Goal: Task Accomplishment & Management: Manage account settings

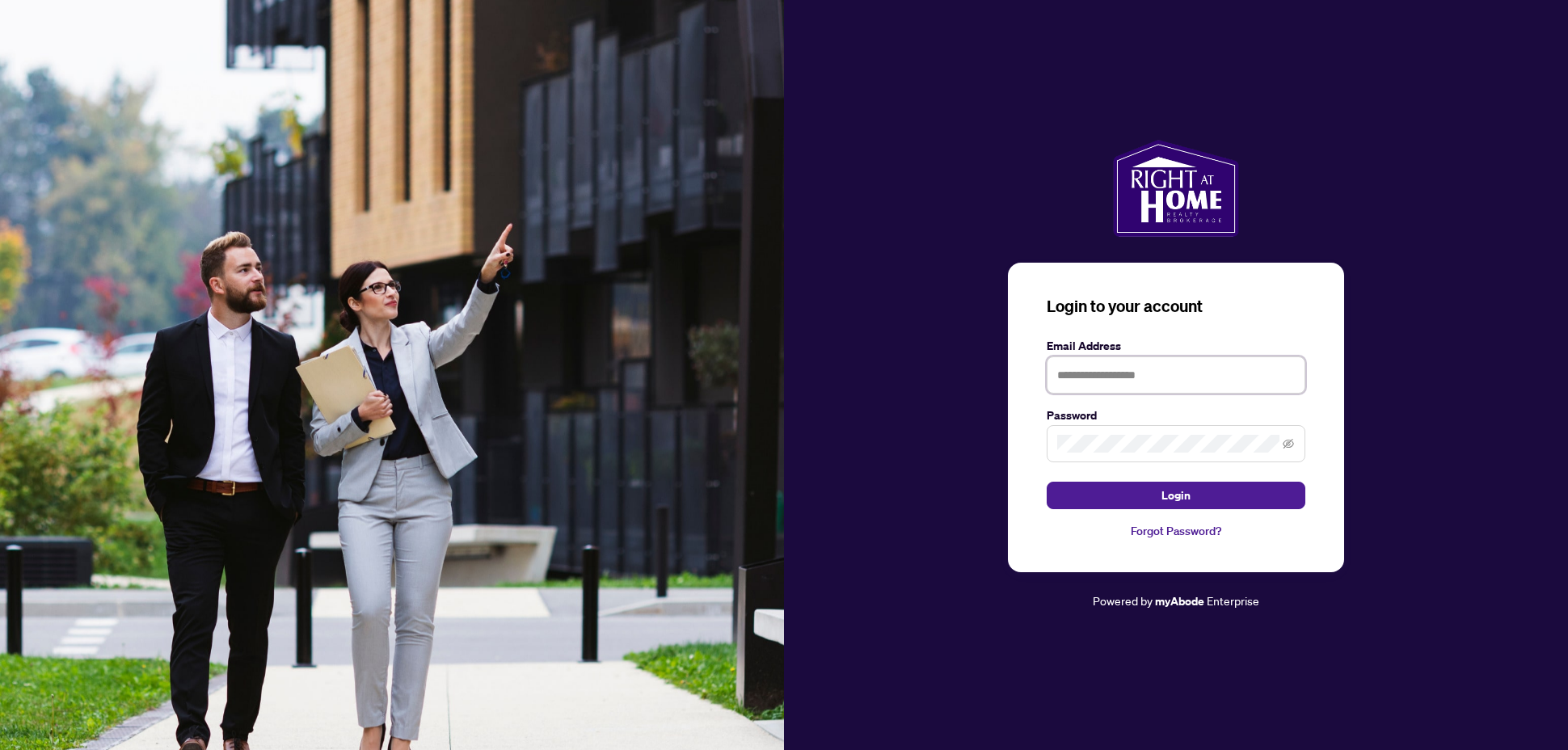
click at [1081, 370] on input "text" at bounding box center [1176, 375] width 259 height 37
type input "**********"
click at [1133, 494] on button "Login" at bounding box center [1176, 495] width 259 height 27
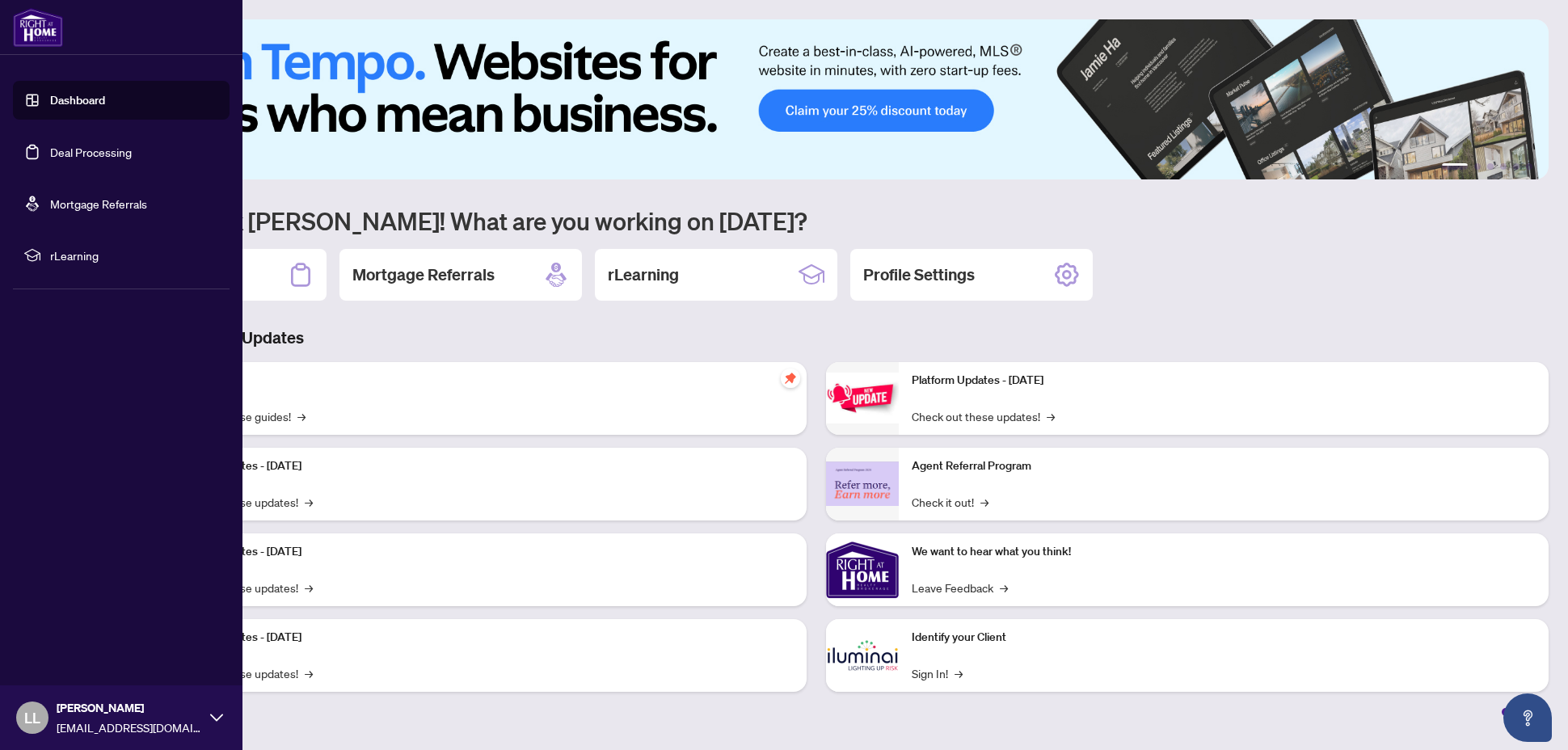
click at [51, 157] on link "Deal Processing" at bounding box center [91, 152] width 81 height 14
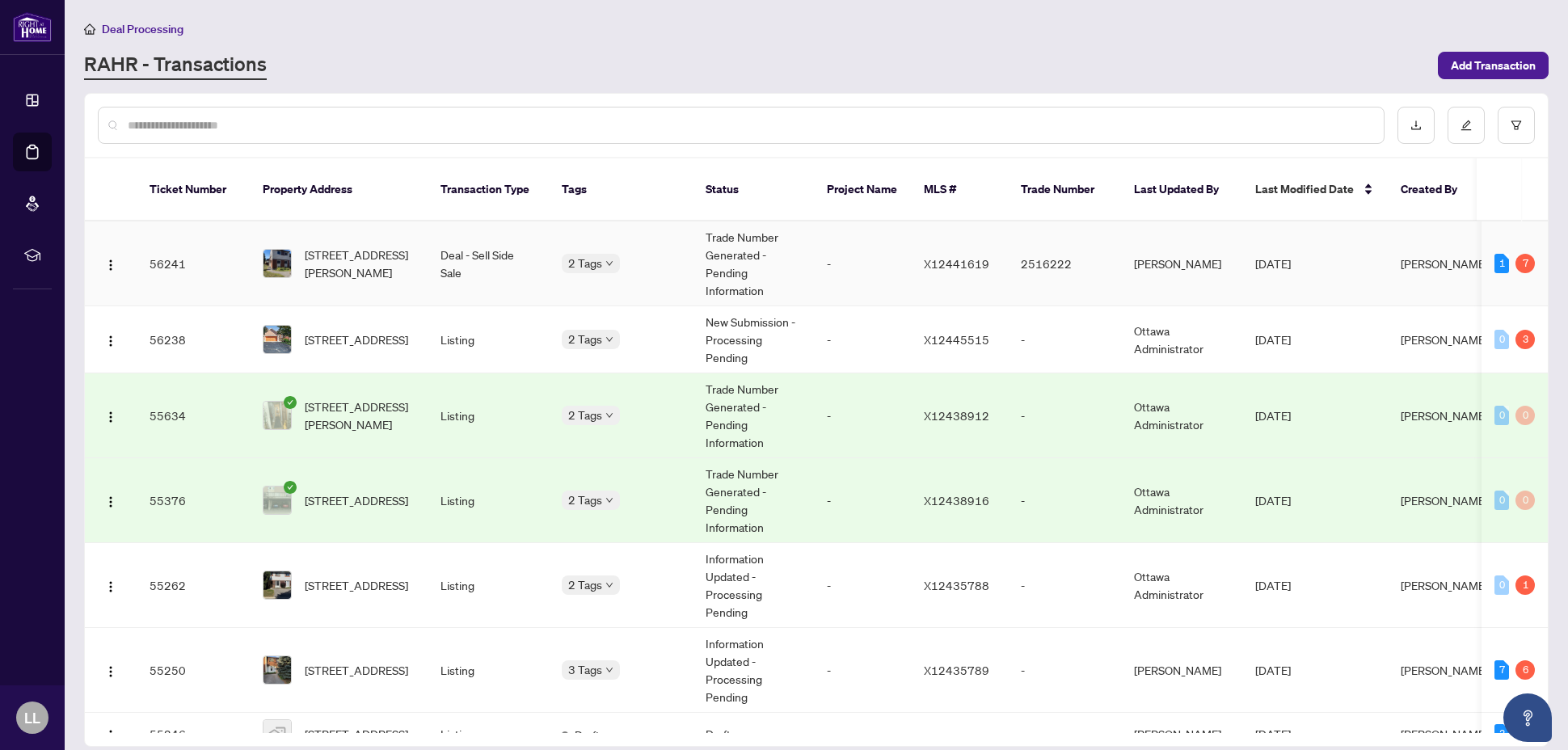
click at [160, 244] on td "56241" at bounding box center [192, 264] width 113 height 85
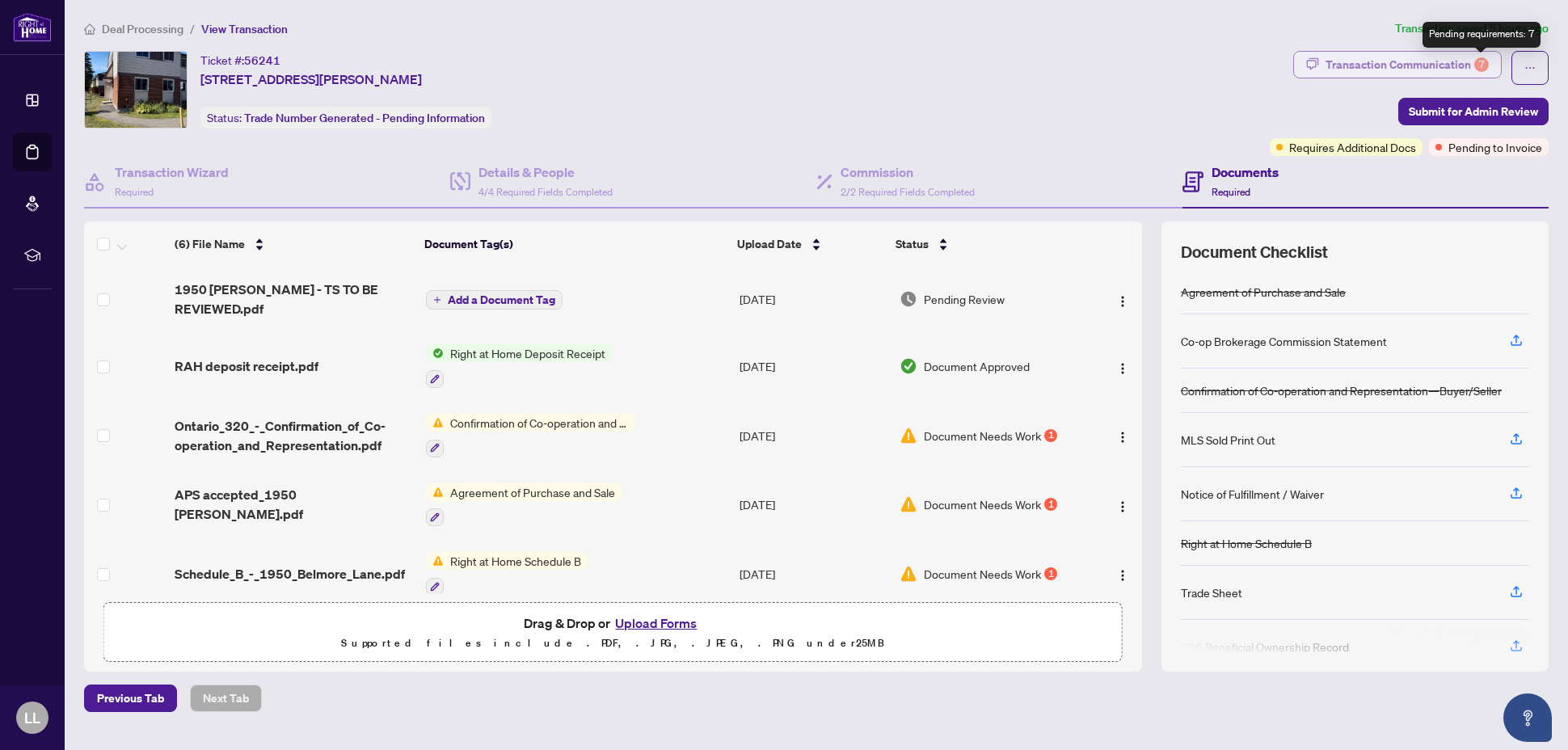
click at [1480, 65] on div "7" at bounding box center [1481, 65] width 14 height 14
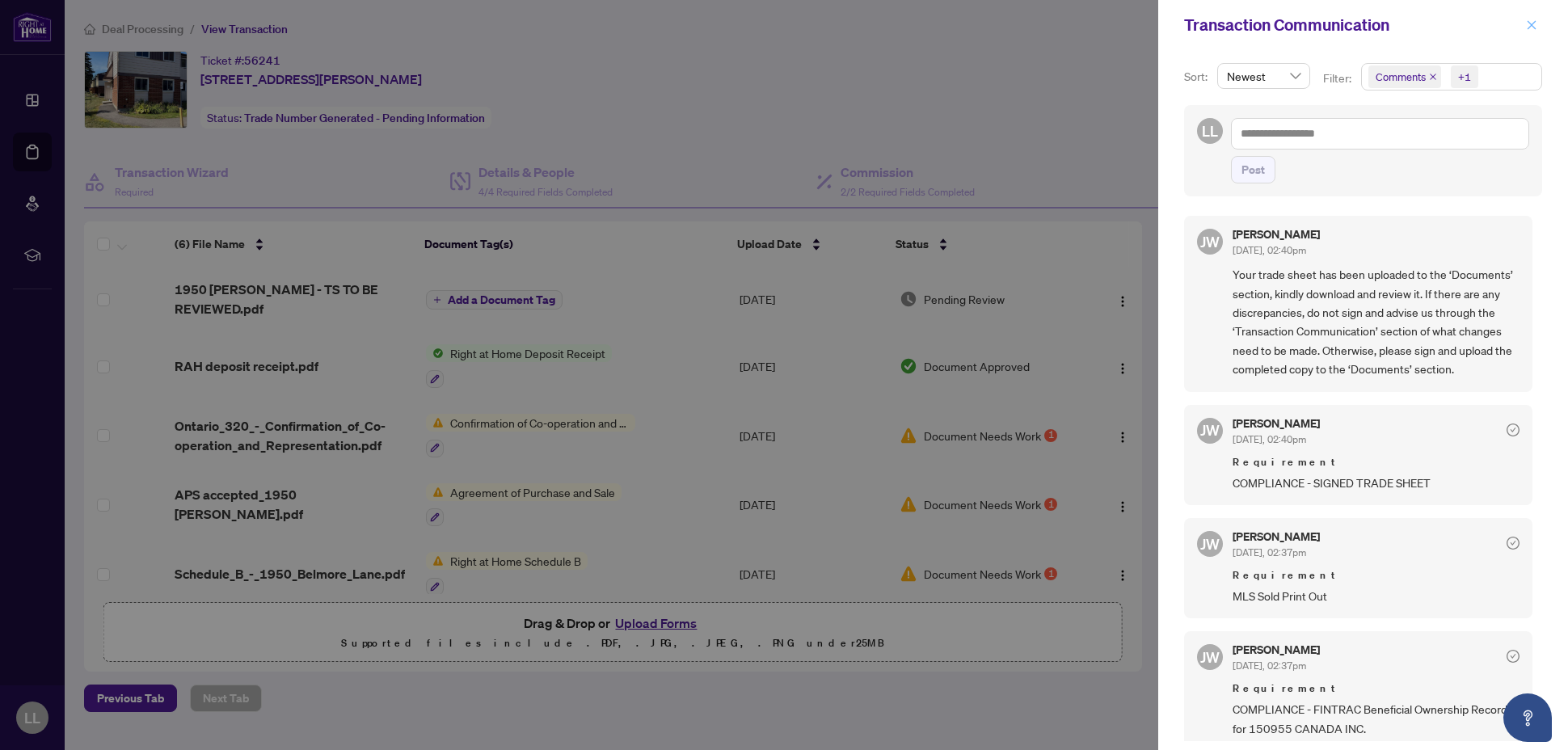
click at [1534, 22] on icon "close" at bounding box center [1531, 25] width 12 height 12
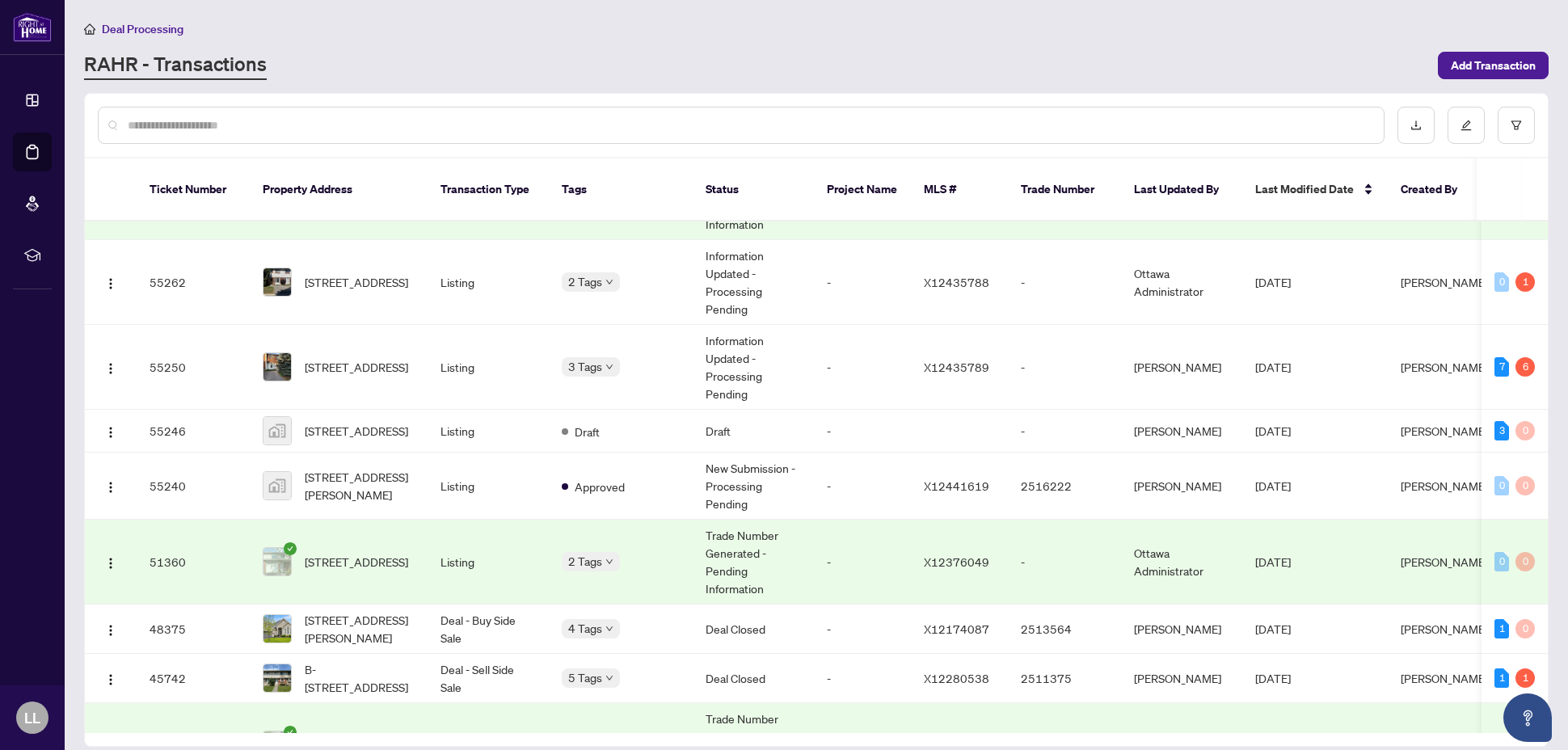
scroll to position [305, 0]
click at [166, 477] on td "55240" at bounding box center [192, 485] width 113 height 67
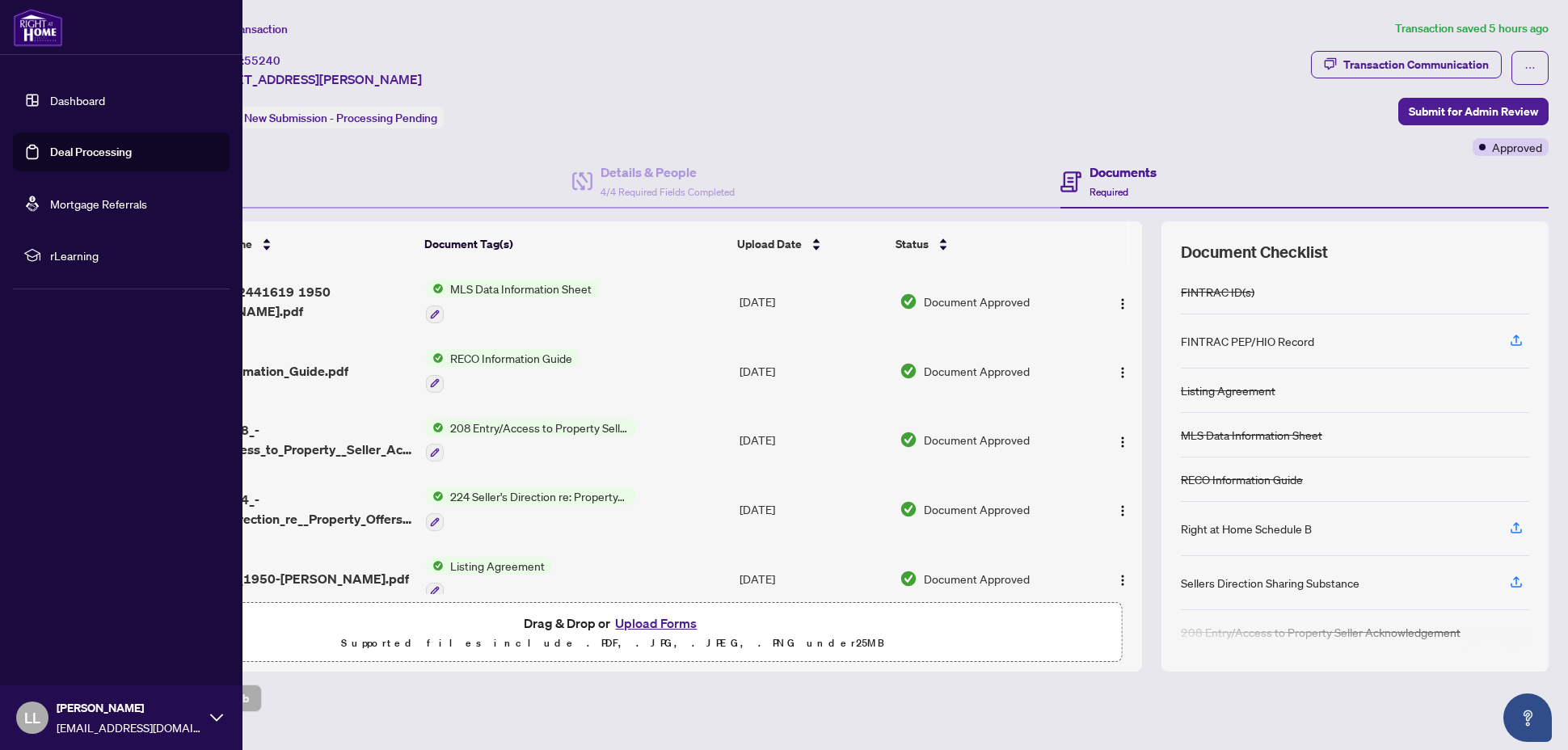
click at [51, 150] on link "Deal Processing" at bounding box center [91, 152] width 81 height 14
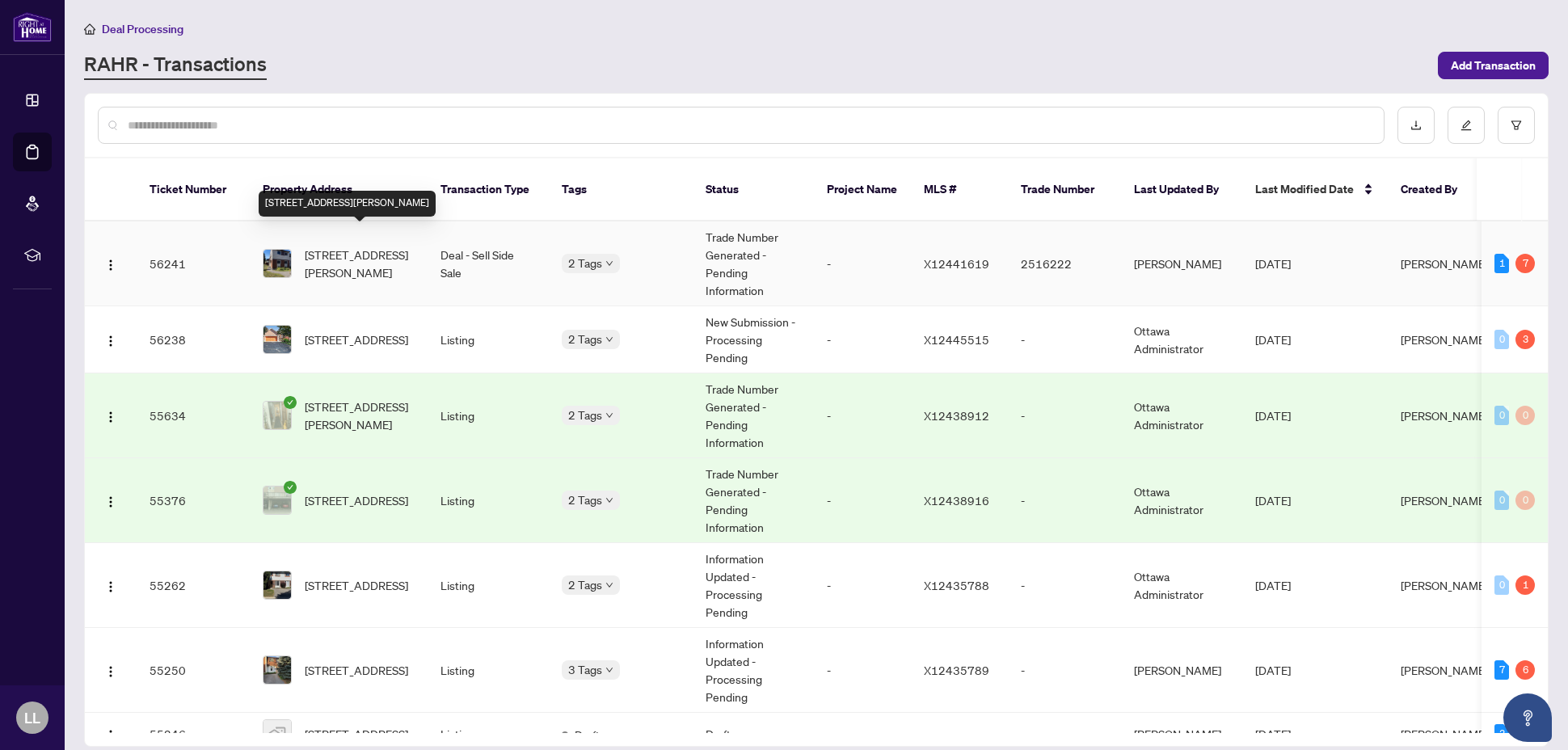
click at [352, 246] on span "[STREET_ADDRESS][PERSON_NAME]" at bounding box center [360, 263] width 110 height 35
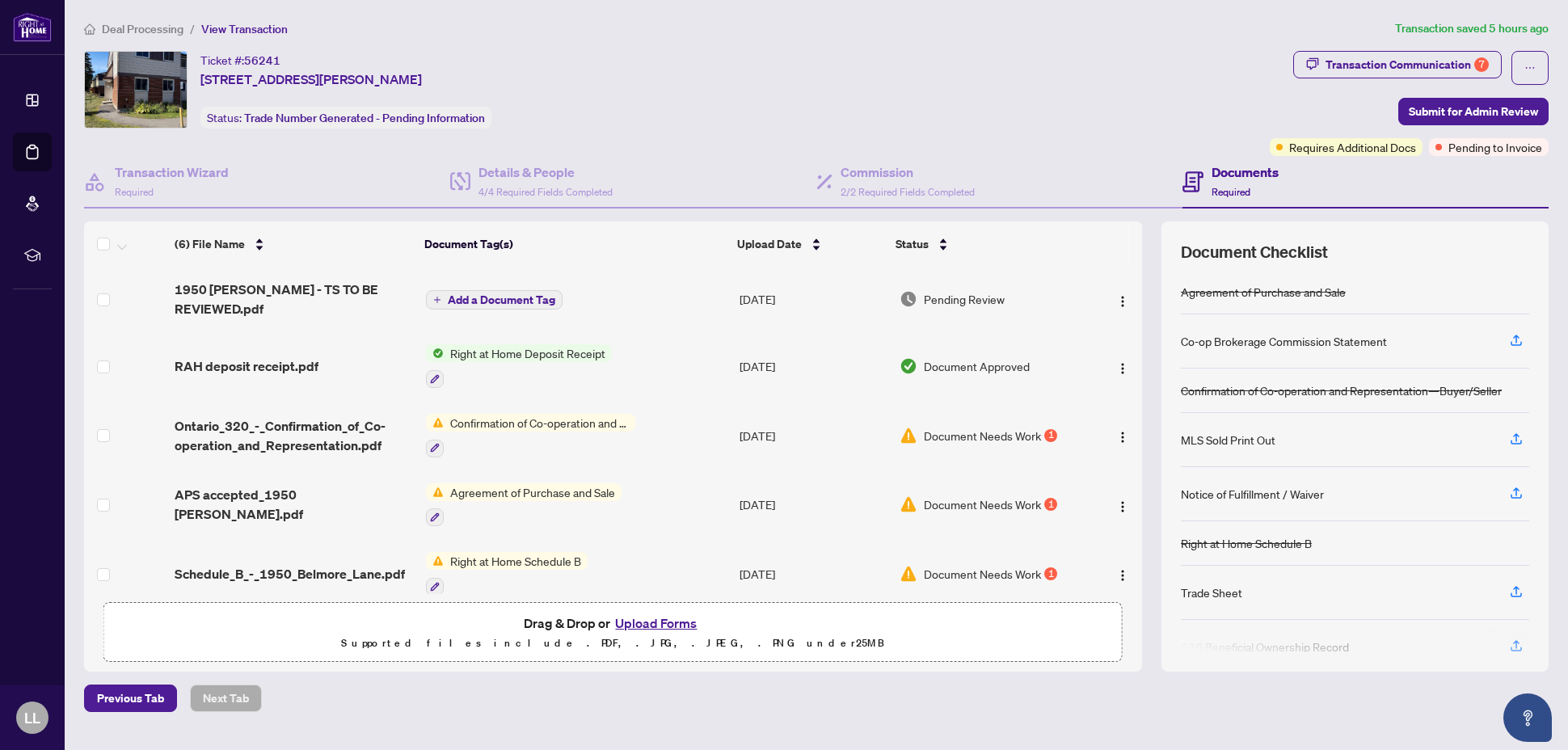
click at [572, 495] on span "Agreement of Purchase and Sale" at bounding box center [532, 493] width 178 height 18
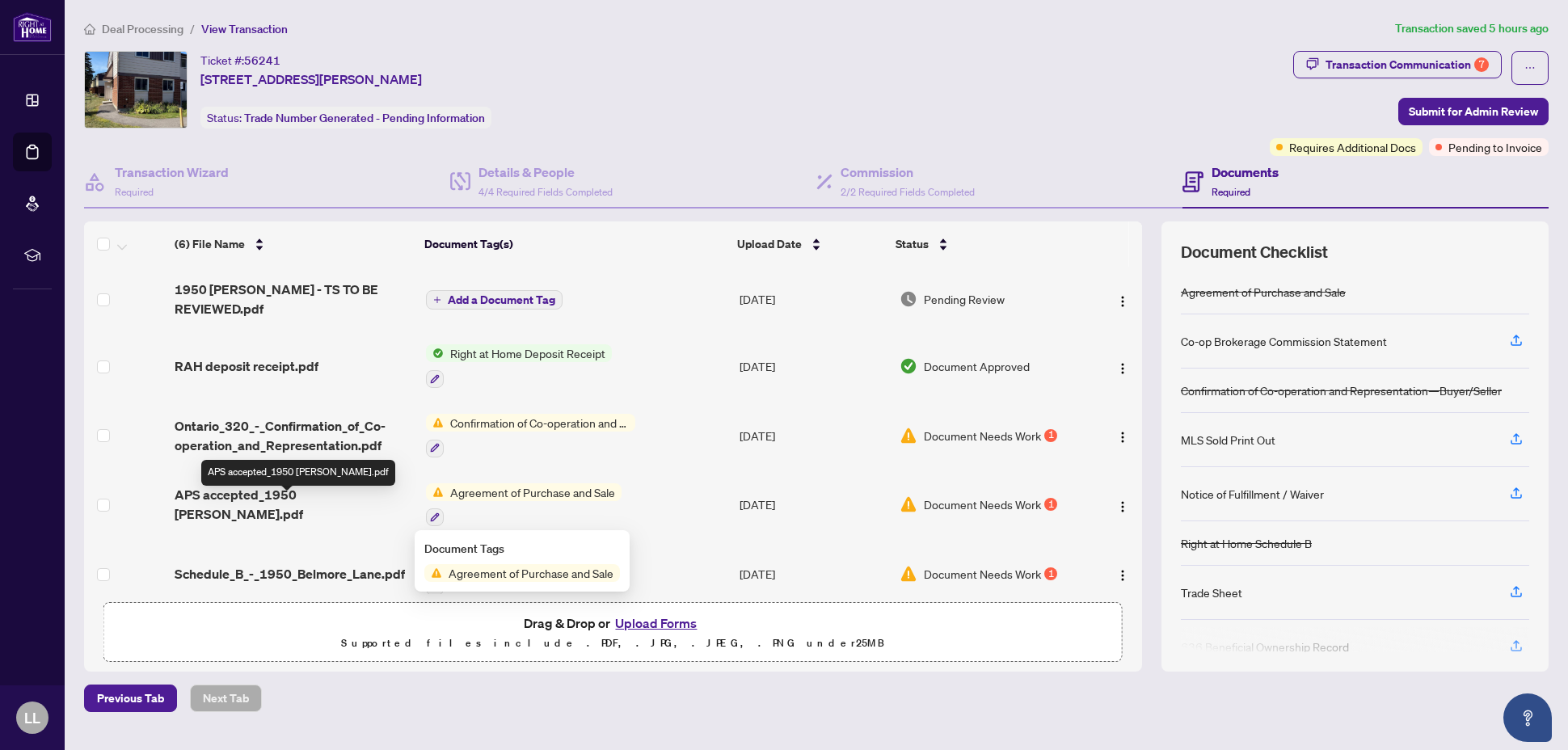
click at [294, 505] on span "APS accepted_1950 [PERSON_NAME].pdf" at bounding box center [294, 505] width 238 height 39
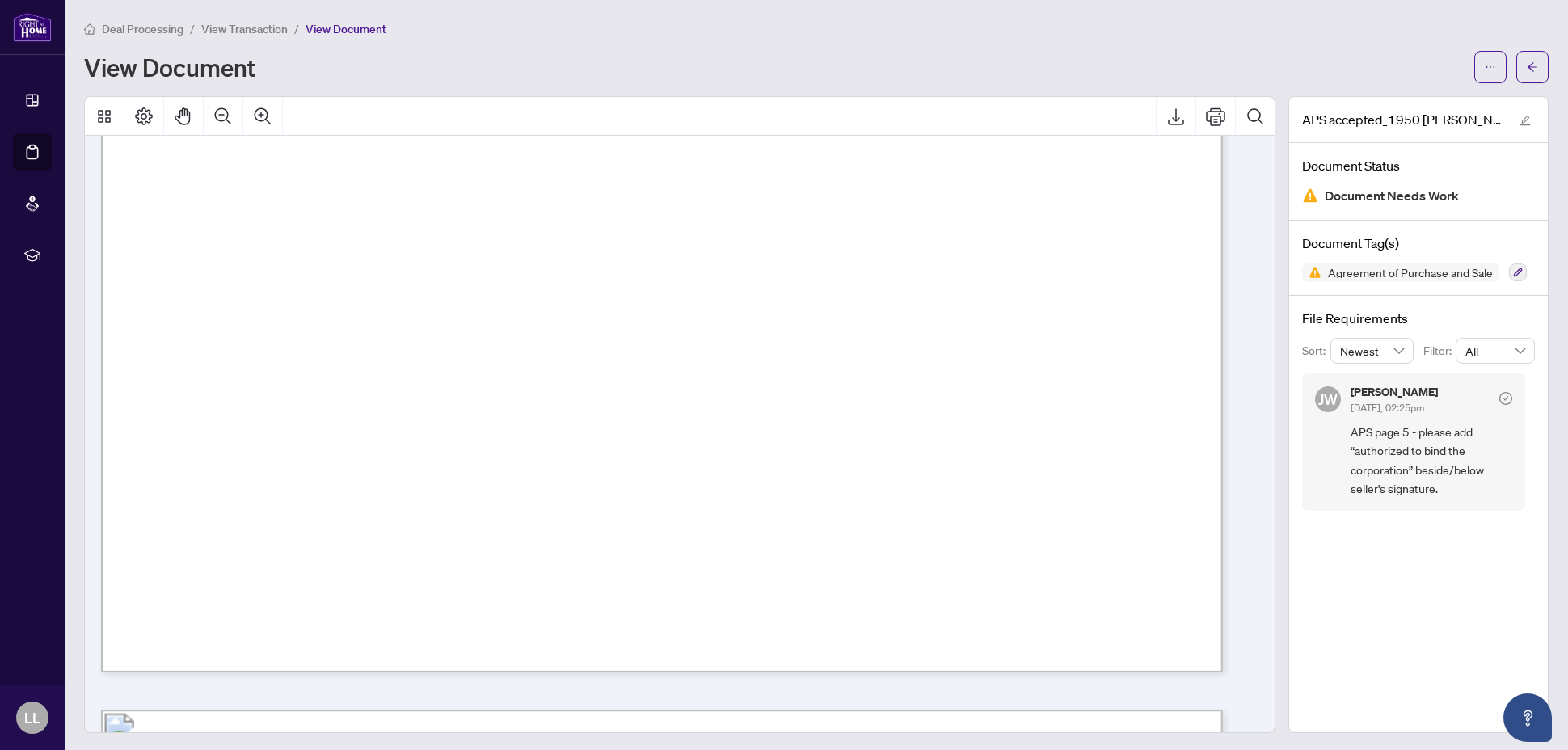
scroll to position [938, 0]
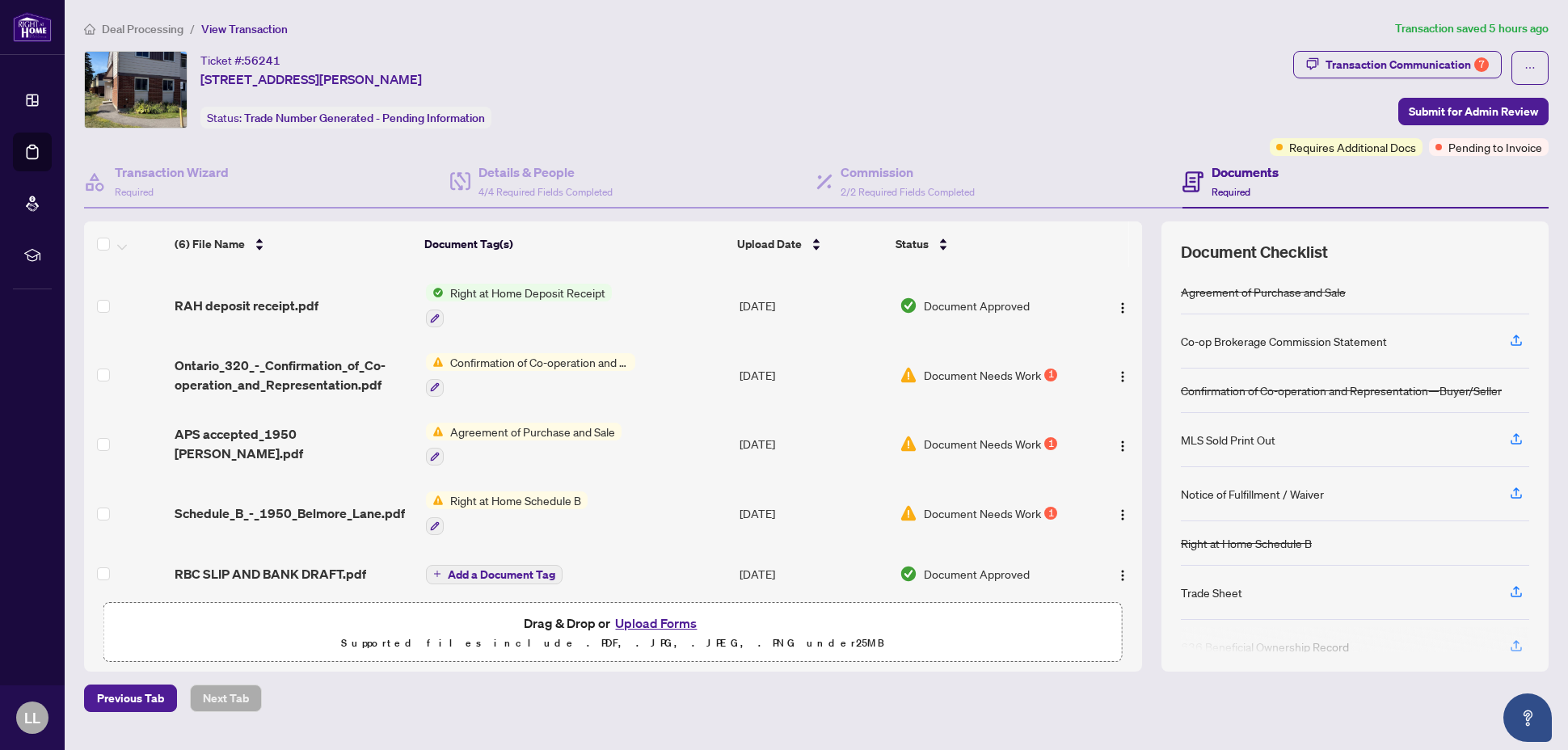
scroll to position [70, 0]
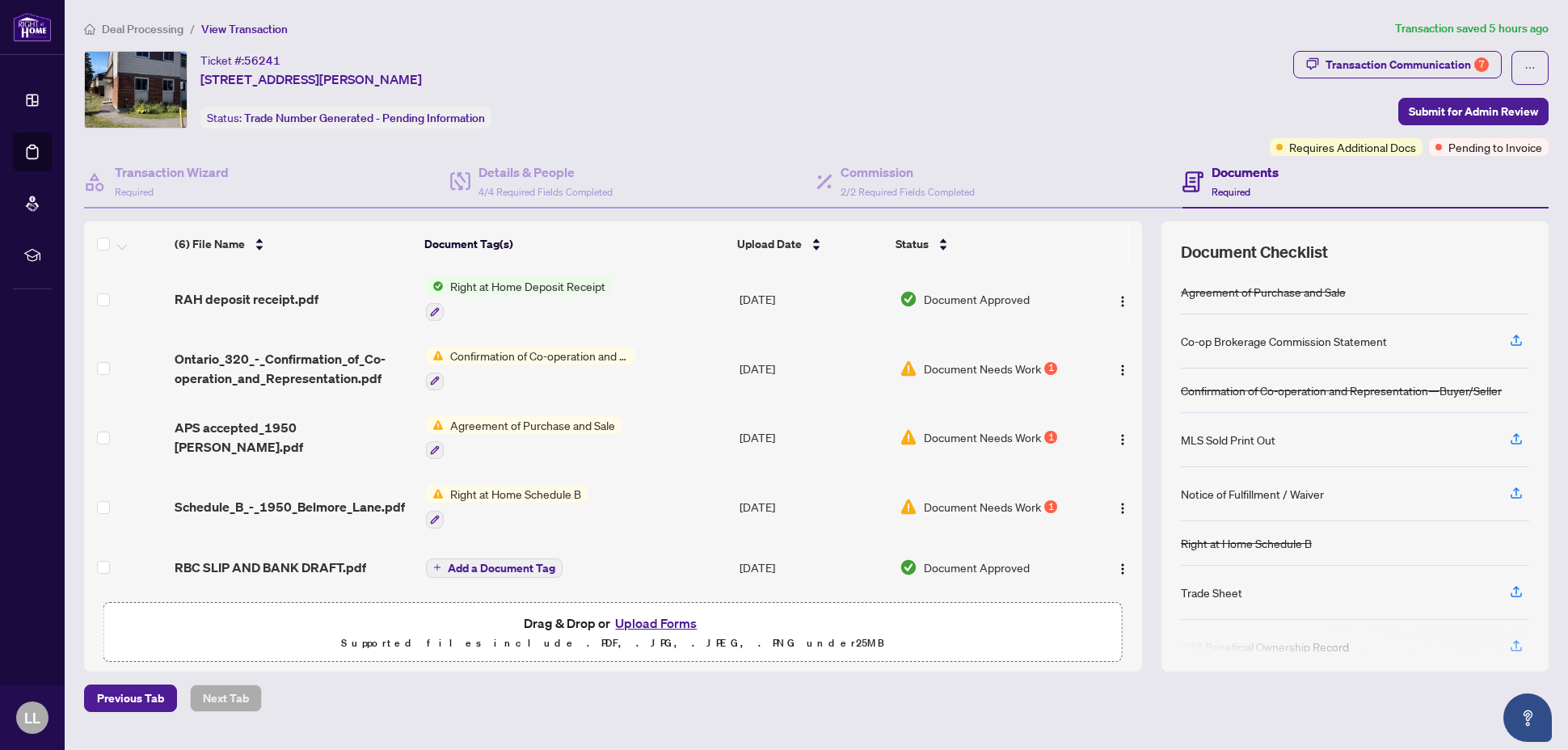
click at [559, 356] on span "Confirmation of Co-operation and Representation—Buyer/Seller" at bounding box center [540, 356] width 191 height 18
click at [543, 354] on span "Confirmation of Co-operation and Representation—Buyer/Seller" at bounding box center [540, 356] width 191 height 18
click at [983, 366] on span "Document Needs Work" at bounding box center [982, 369] width 117 height 18
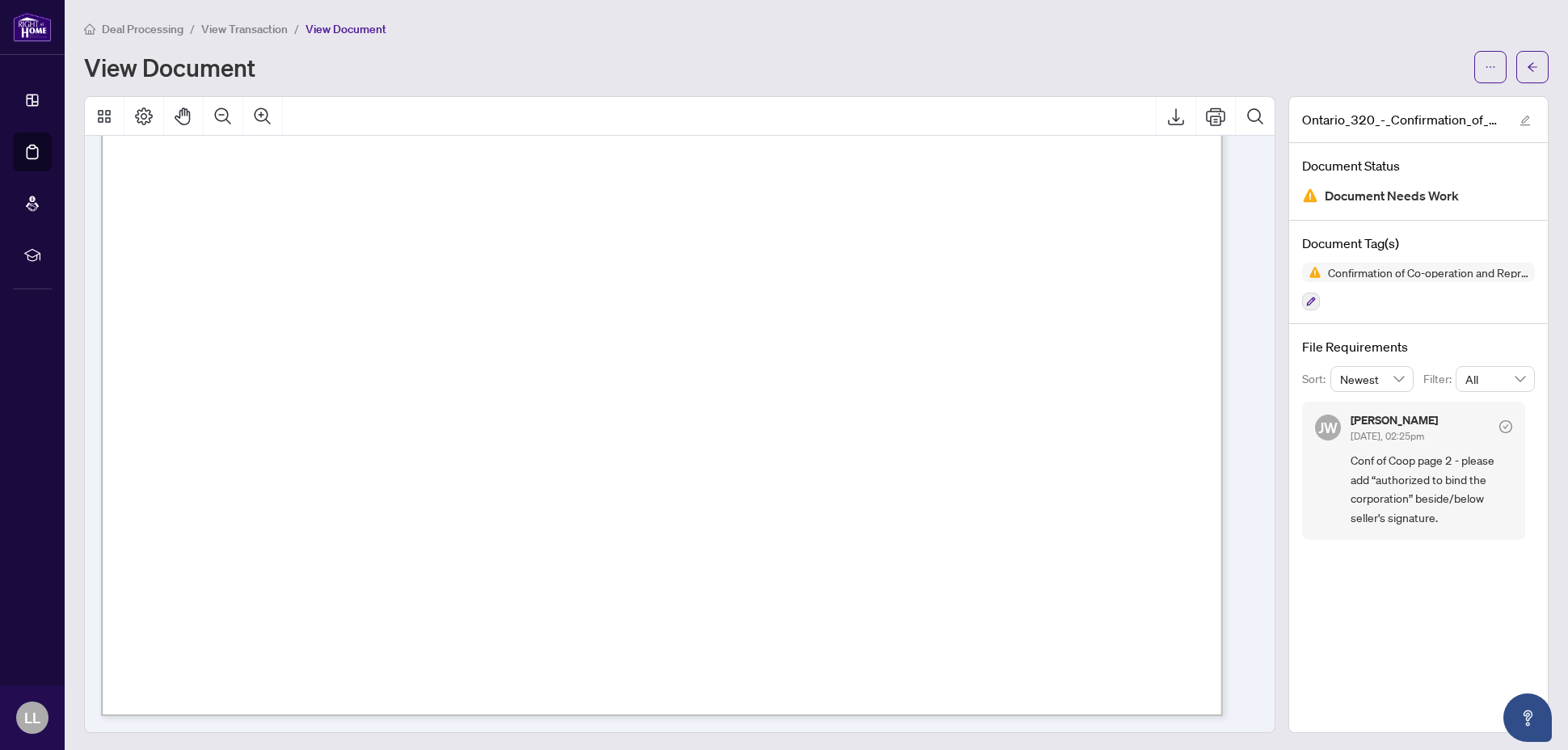
scroll to position [2, 0]
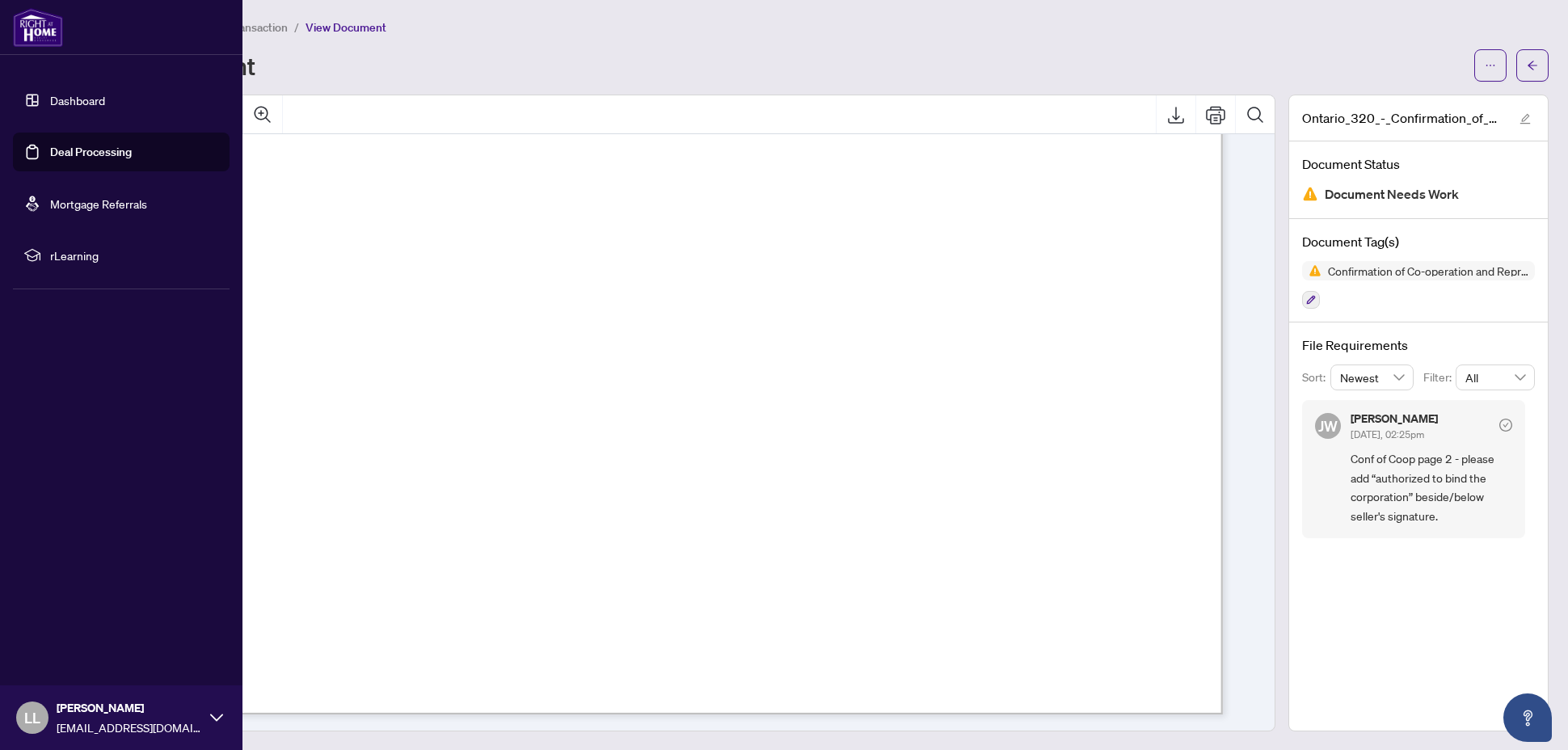
click at [98, 155] on link "Deal Processing" at bounding box center [91, 152] width 81 height 14
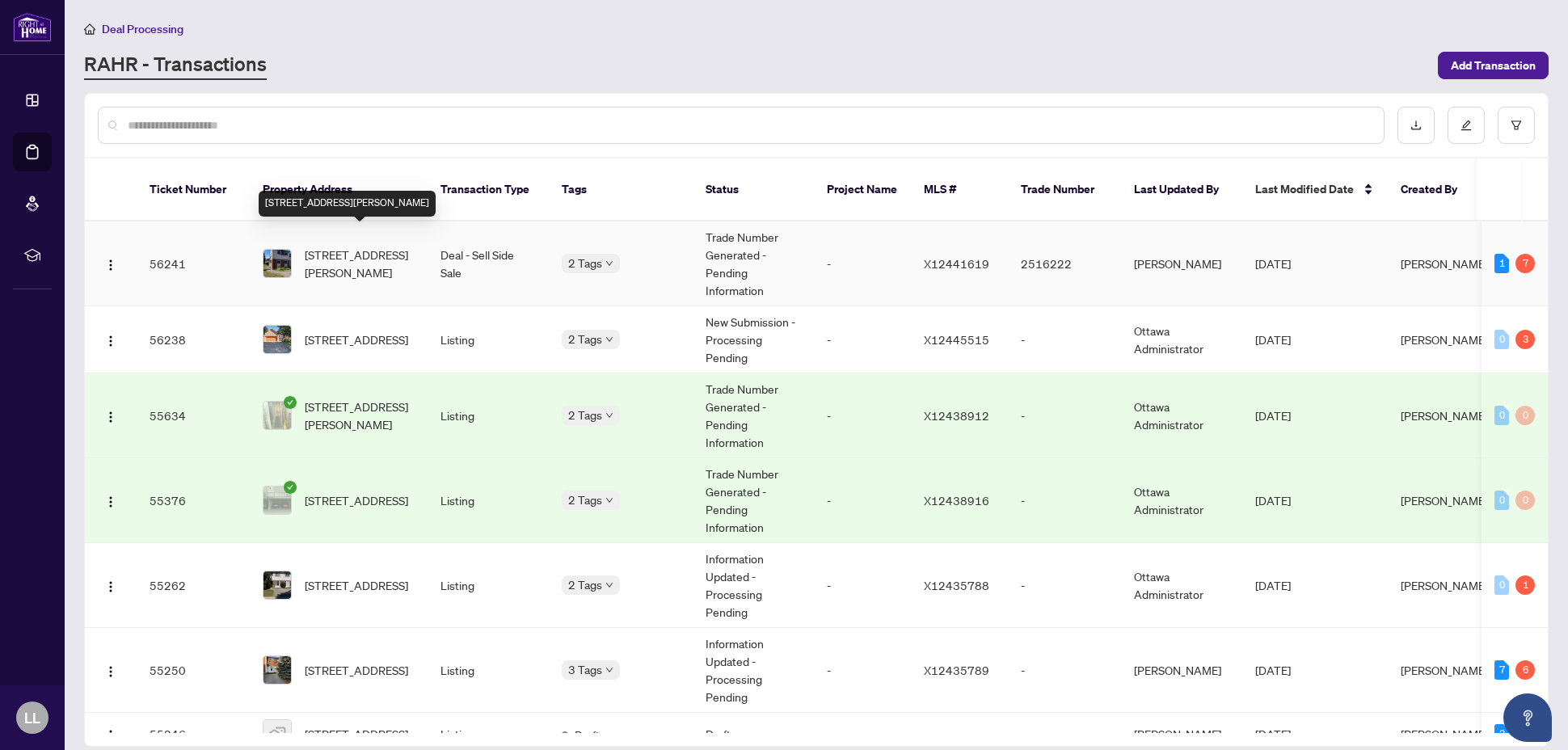
click at [375, 245] on span "[STREET_ADDRESS][PERSON_NAME]" at bounding box center [360, 263] width 110 height 35
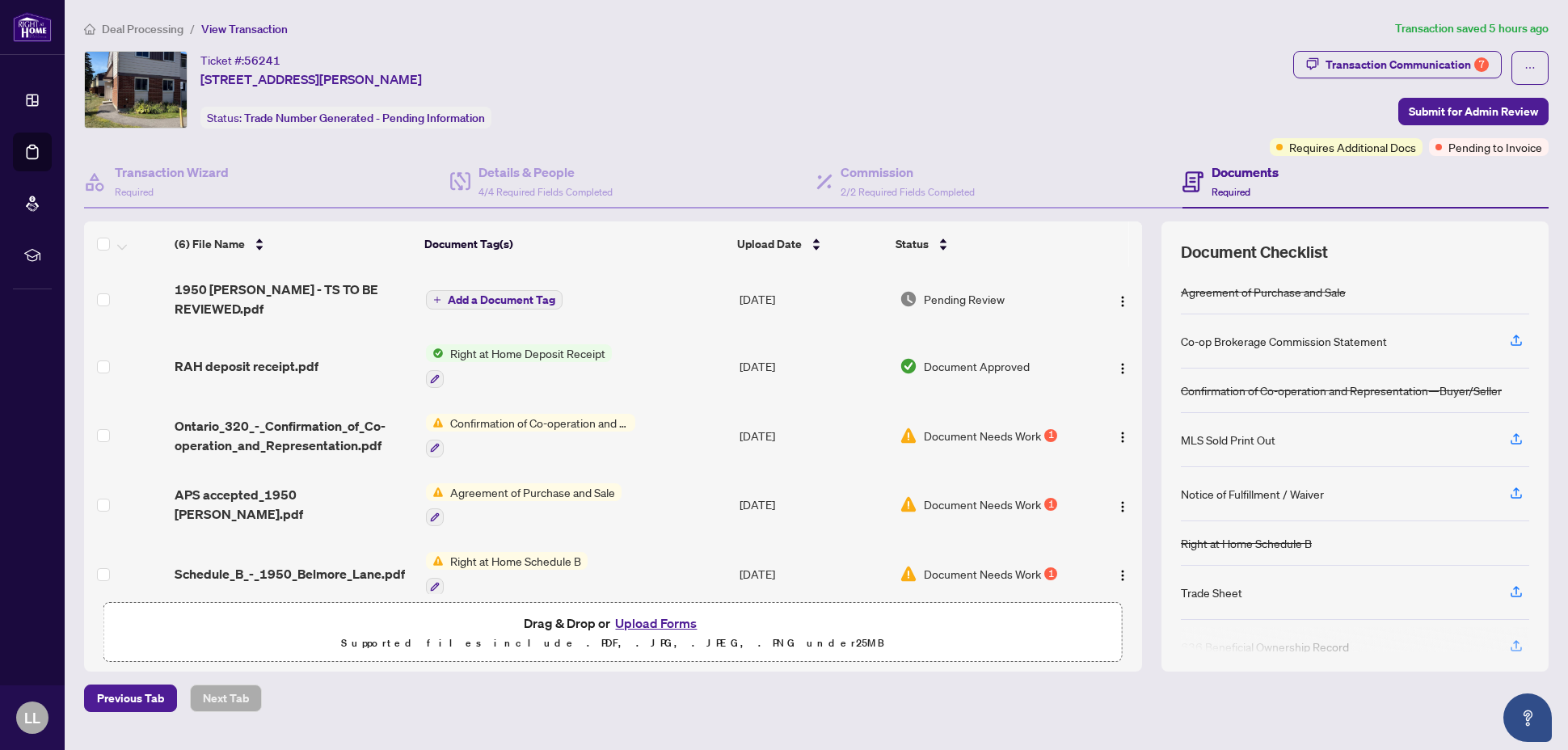
click at [531, 563] on span "Right at Home Schedule B" at bounding box center [515, 561] width 143 height 18
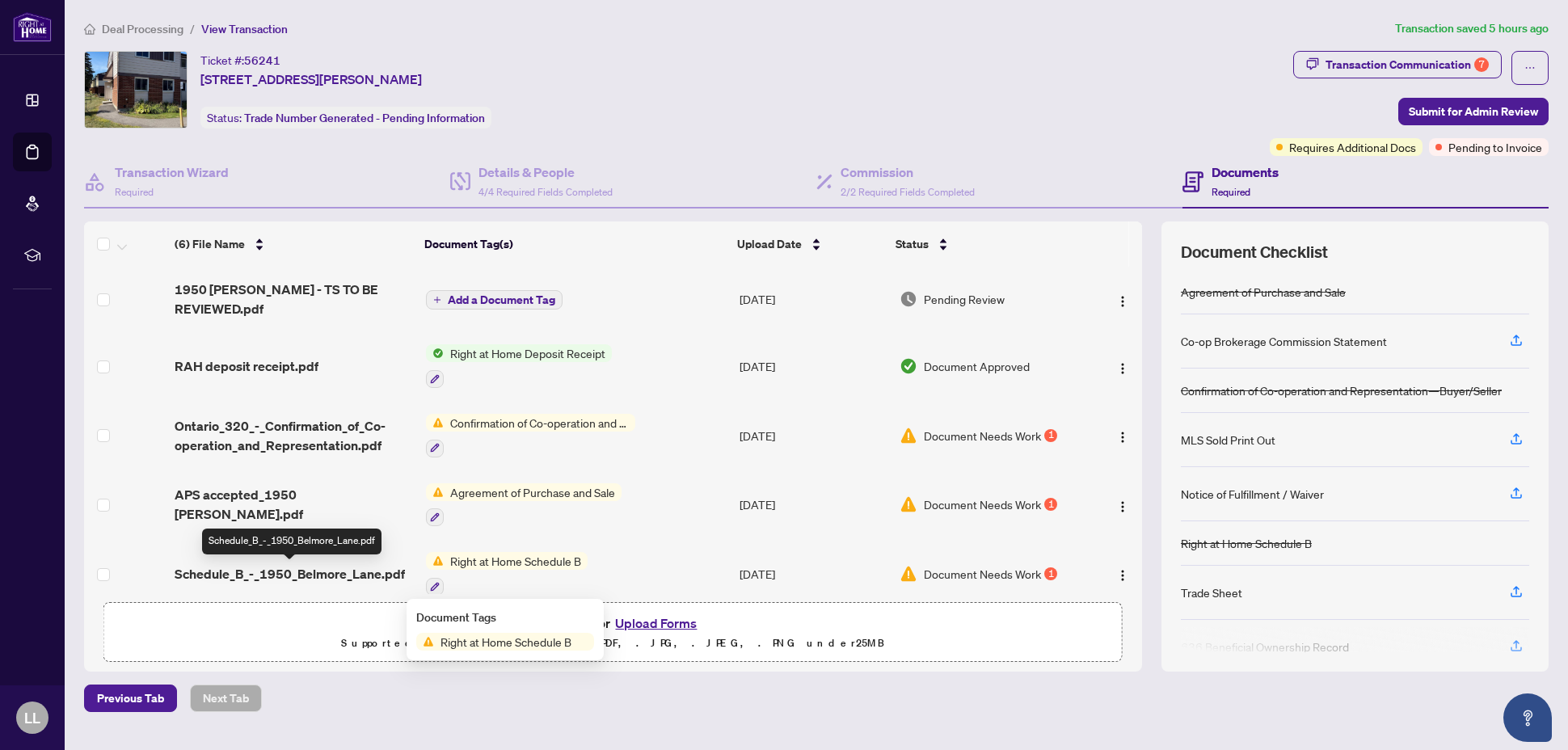
click at [360, 571] on span "Schedule_B_-_1950_Belmore_Lane.pdf" at bounding box center [290, 574] width 230 height 20
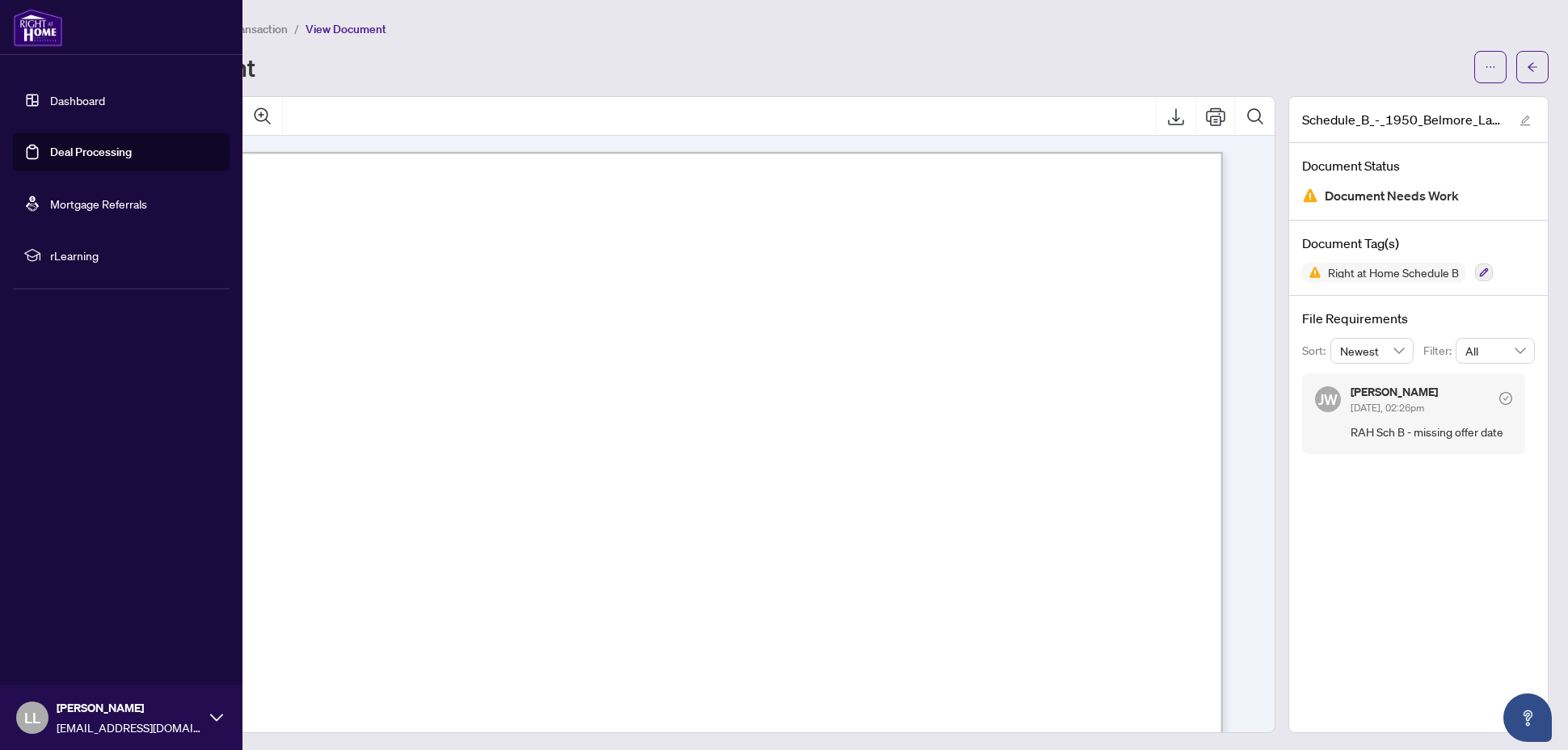
click at [89, 153] on link "Deal Processing" at bounding box center [91, 152] width 81 height 14
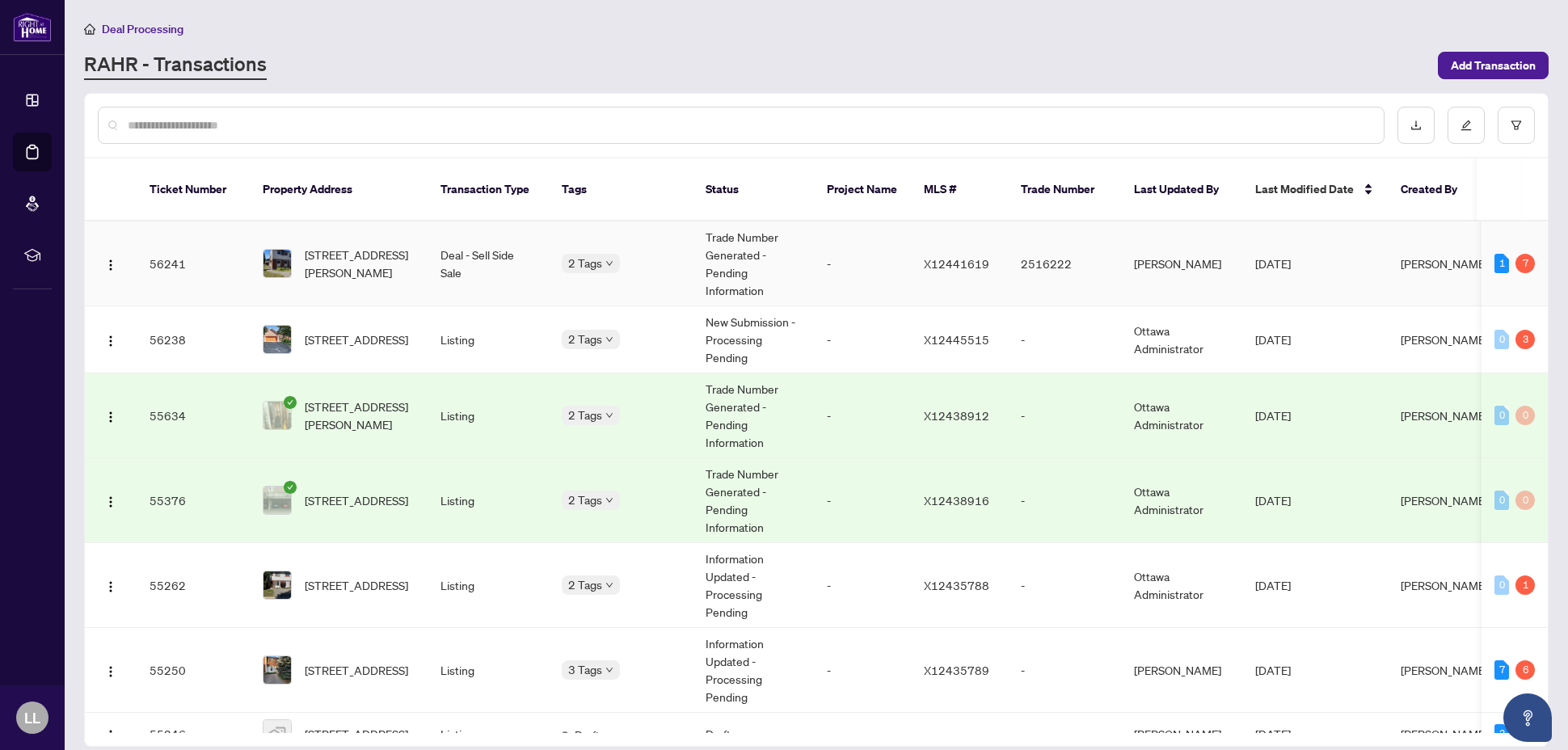
click at [154, 245] on td "56241" at bounding box center [192, 264] width 113 height 85
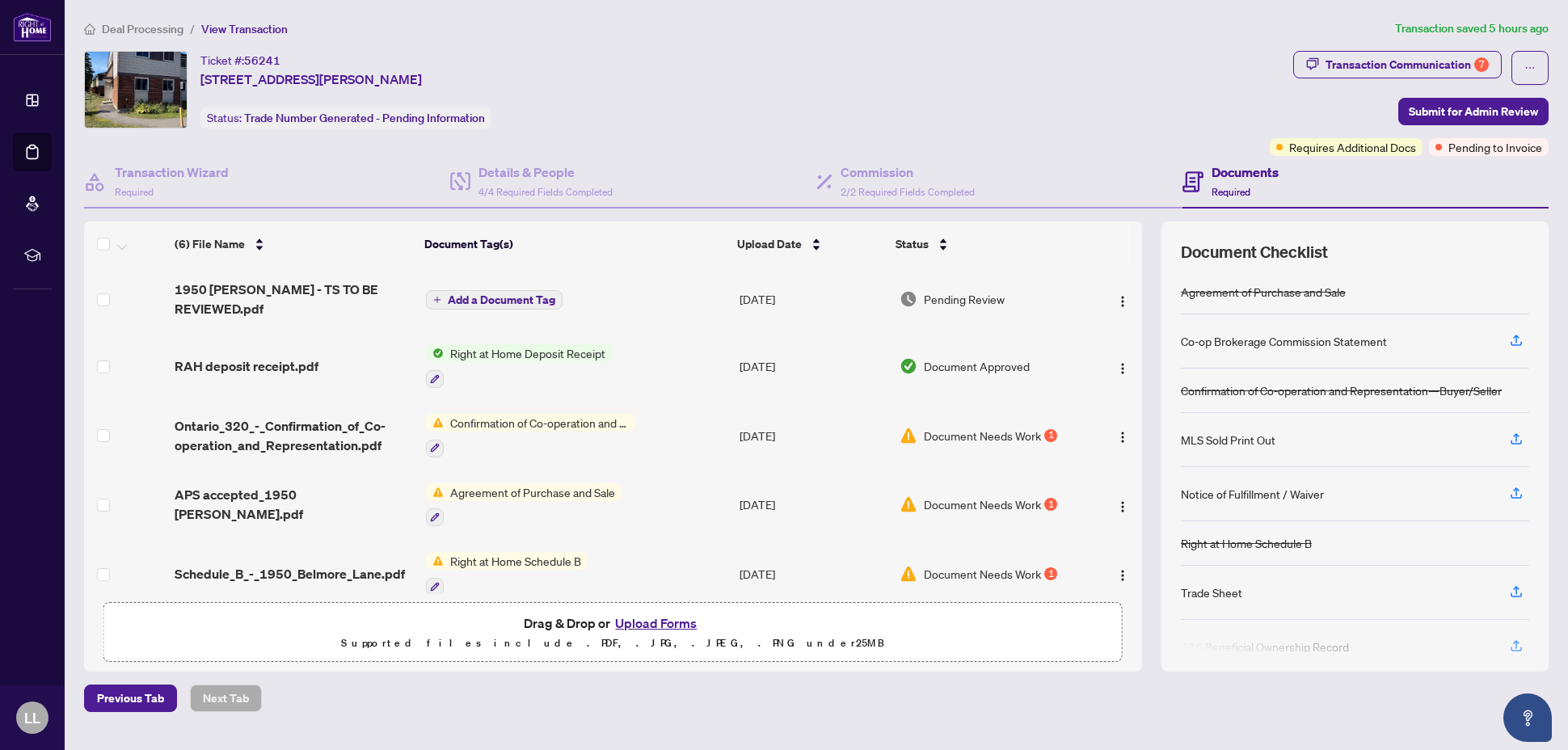
click at [591, 427] on span "Confirmation of Co-operation and Representation—Buyer/Seller" at bounding box center [540, 423] width 191 height 18
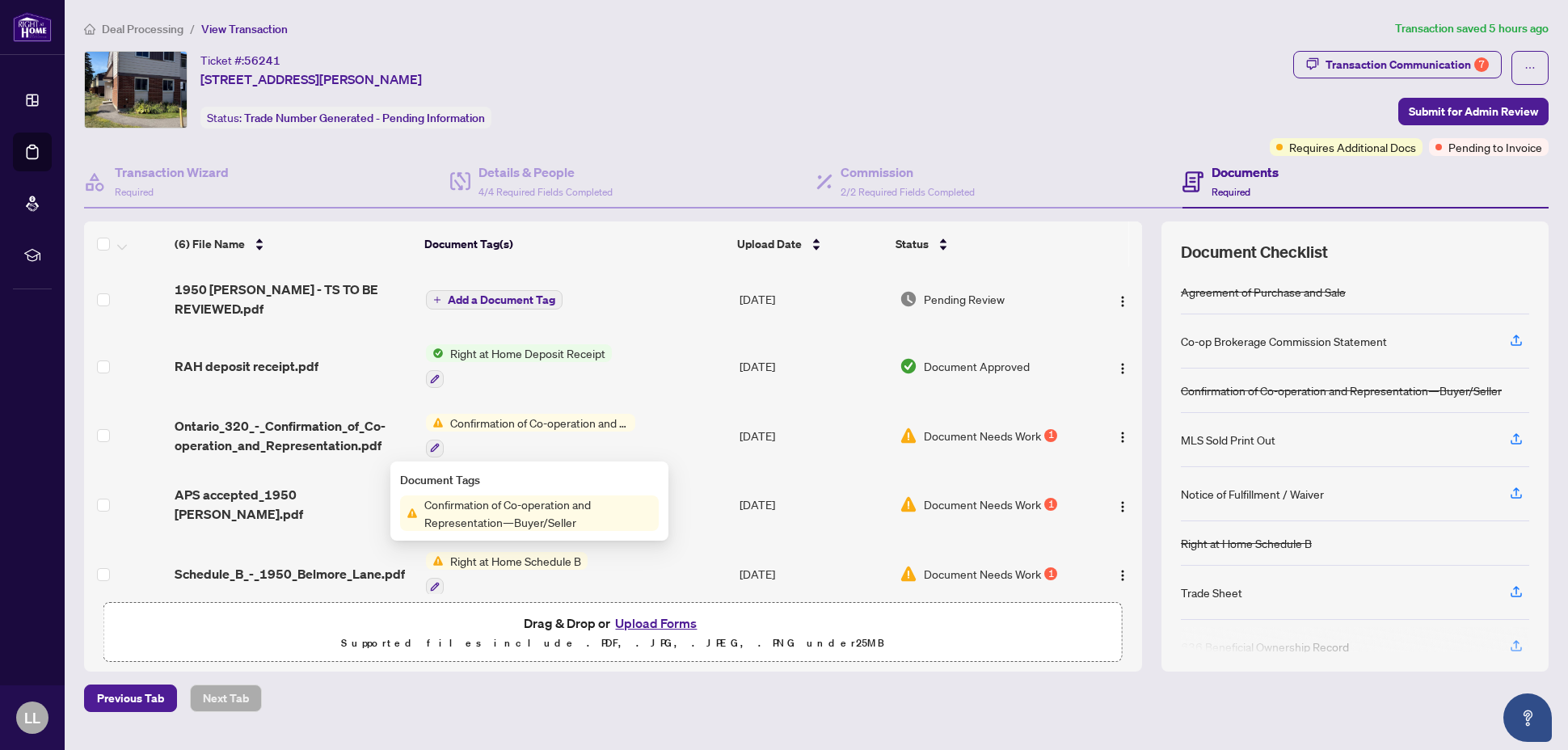
click at [550, 522] on span "Confirmation of Co-operation and Representation—Buyer/Seller" at bounding box center [538, 513] width 241 height 35
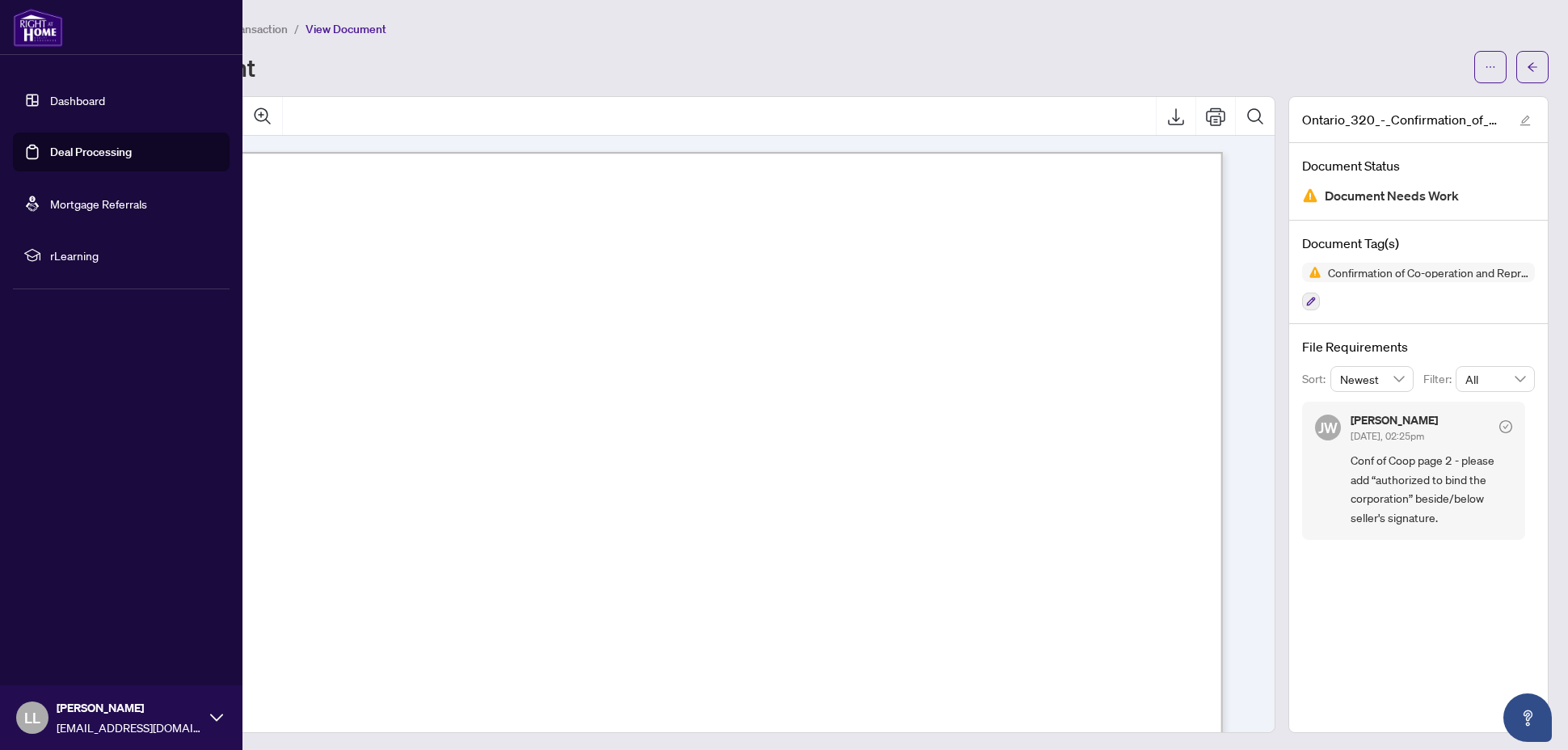
click at [51, 153] on link "Deal Processing" at bounding box center [91, 152] width 81 height 14
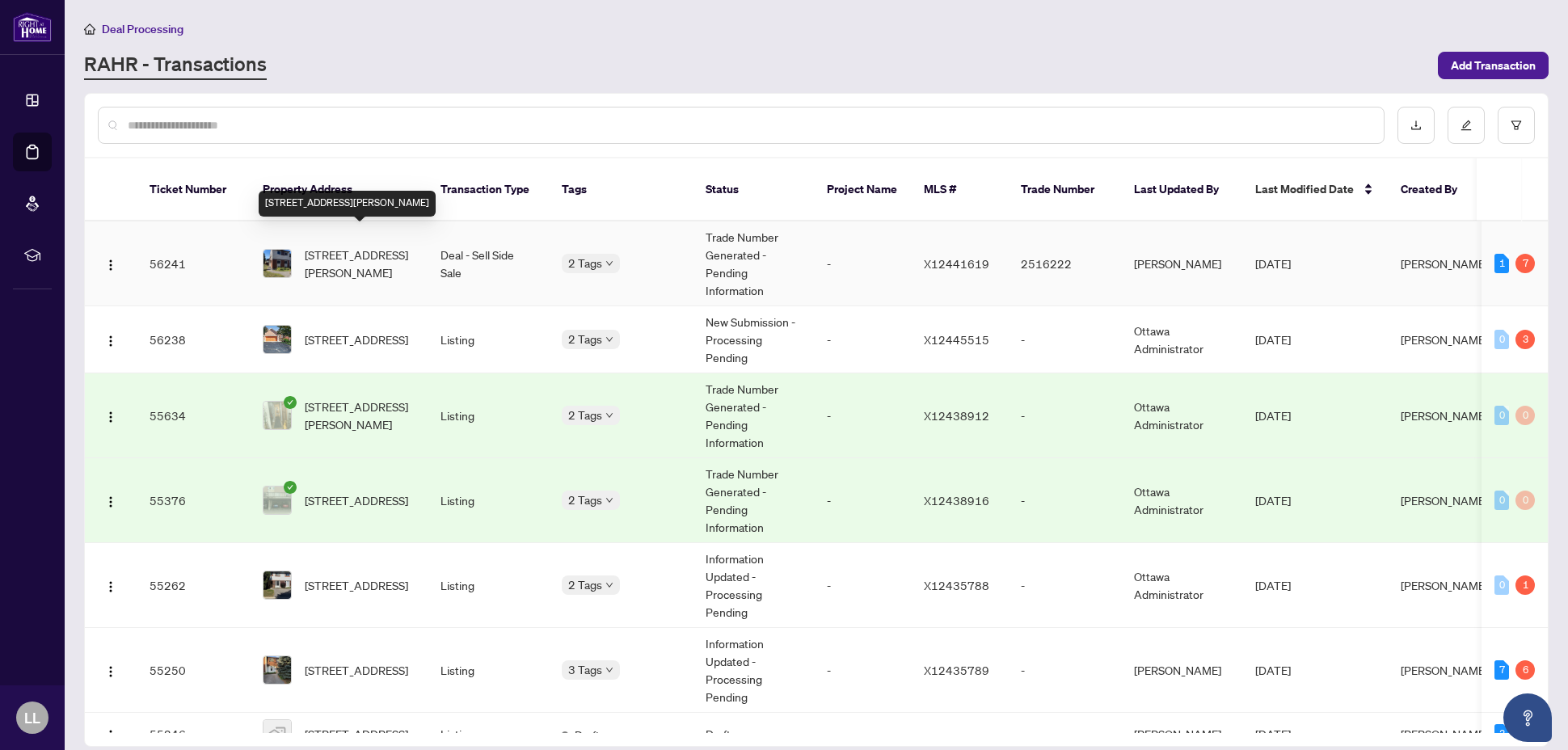
click at [349, 255] on span "[STREET_ADDRESS][PERSON_NAME]" at bounding box center [360, 263] width 110 height 35
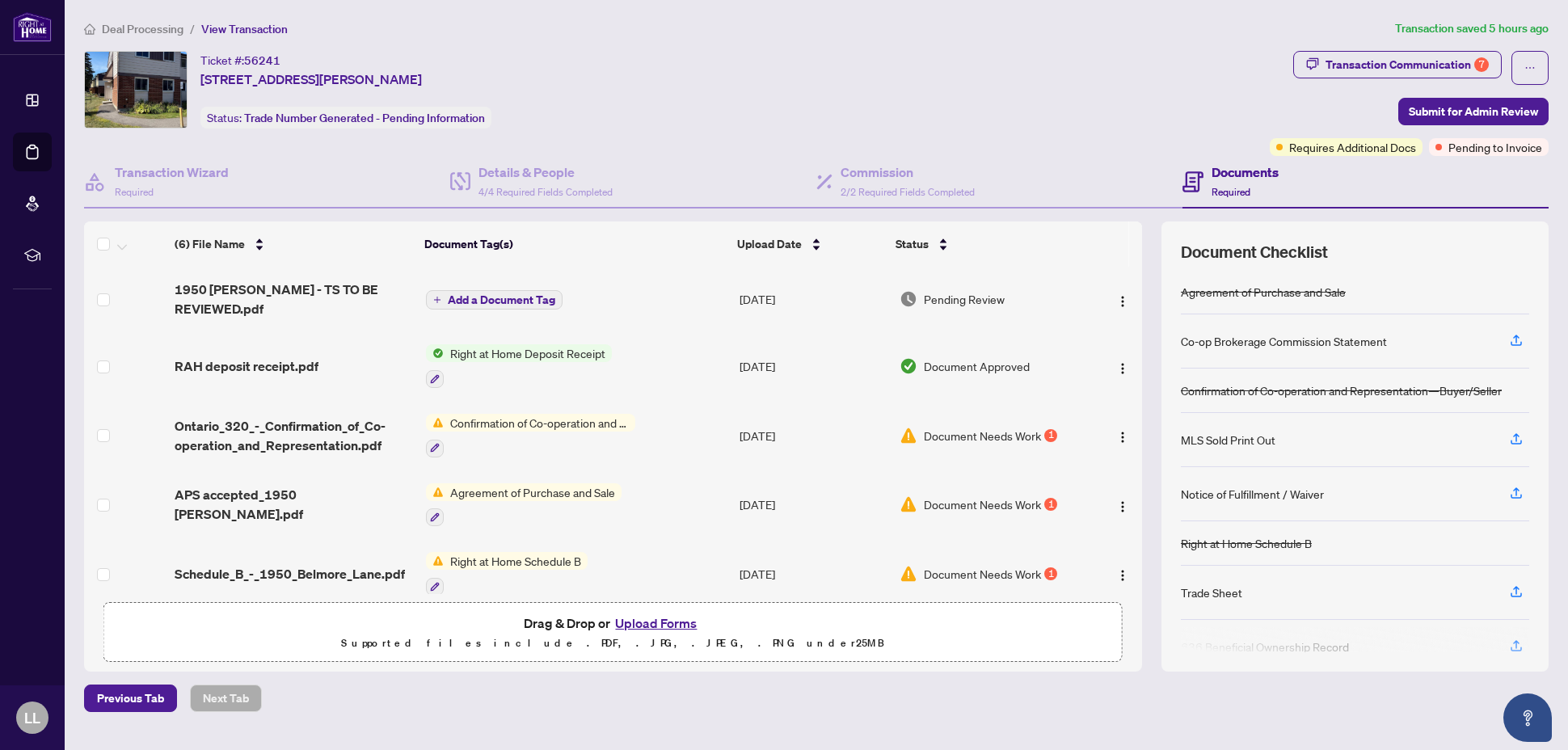
click at [574, 499] on span "Agreement of Purchase and Sale" at bounding box center [532, 493] width 178 height 18
click at [543, 495] on span "Agreement of Purchase and Sale" at bounding box center [532, 493] width 178 height 18
click at [368, 505] on span "APS accepted_1950 [PERSON_NAME].pdf" at bounding box center [294, 505] width 238 height 39
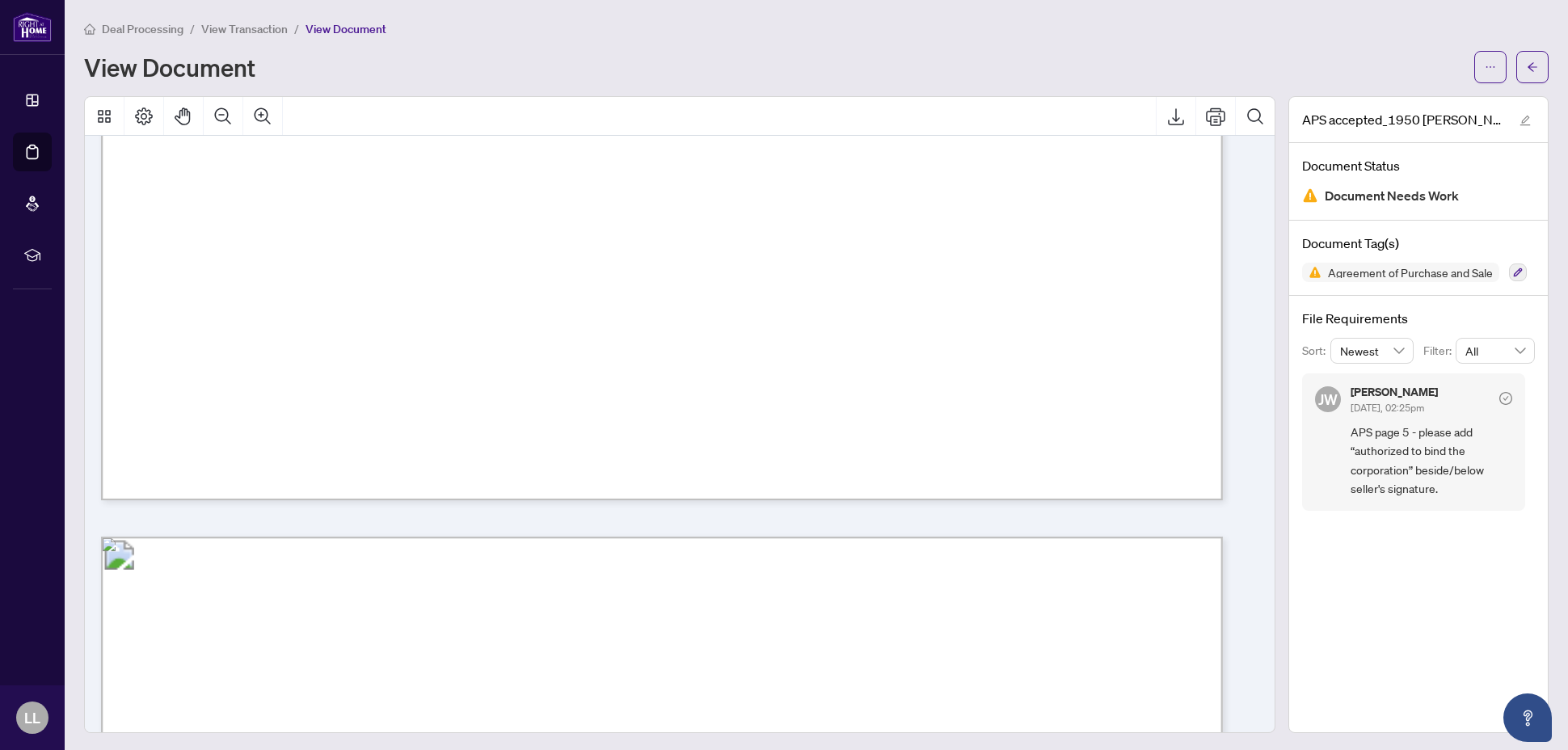
scroll to position [2617, 0]
